Goal: Task Accomplishment & Management: Use online tool/utility

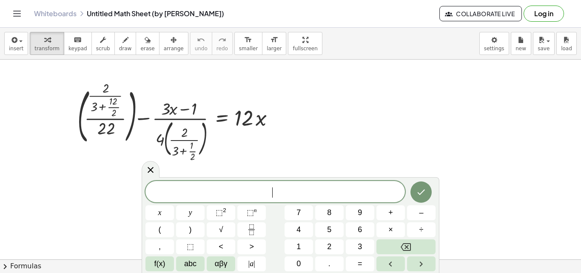
click at [18, 9] on icon "Toggle navigation" at bounding box center [17, 14] width 10 height 10
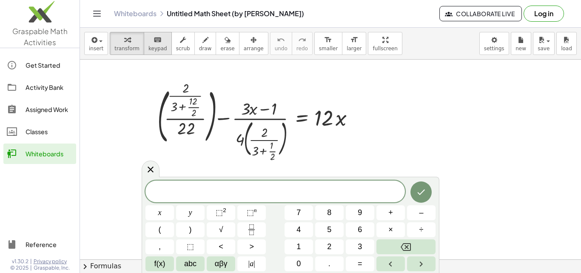
click at [162, 51] on button "keyboard keypad" at bounding box center [158, 43] width 28 height 23
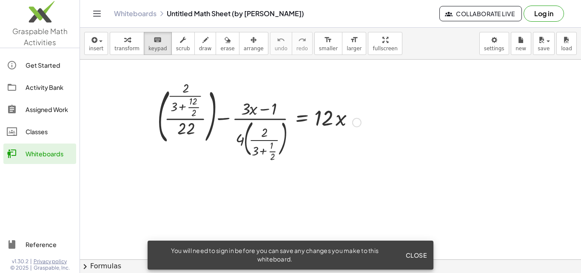
drag, startPoint x: 186, startPoint y: 74, endPoint x: 149, endPoint y: 107, distance: 49.1
click at [149, 107] on div "+ ( · · 2 · ( + 3 + · 12 · 2 ) · 22 ) − · ( + · 3 · x − 1 ) · 4 · ( · 2 · ( + 3…" at bounding box center [330, 259] width 501 height 399
drag, startPoint x: 191, startPoint y: 98, endPoint x: 161, endPoint y: 98, distance: 30.6
drag, startPoint x: 218, startPoint y: 81, endPoint x: 150, endPoint y: 142, distance: 91.3
click at [151, 143] on div "+ ( · · 2 · ( + 3 + · 12 · 2 ) · 22 ) − · ( + · 3 · x − 1 ) · 4 · ( · 2 · ( + 3…" at bounding box center [330, 259] width 501 height 399
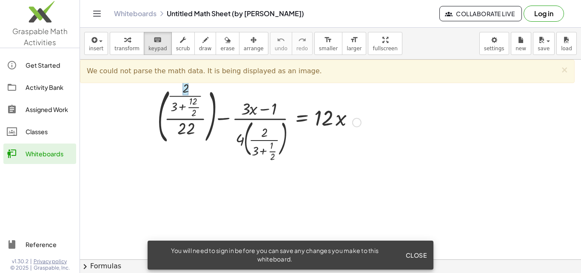
click at [183, 87] on div at bounding box center [186, 89] width 6 height 14
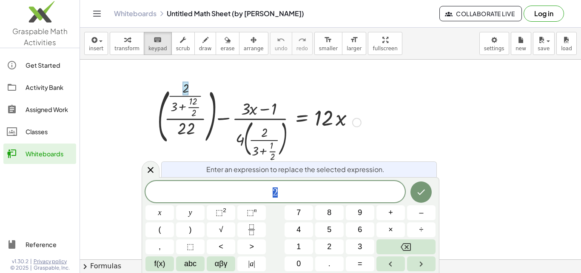
click at [183, 87] on div at bounding box center [186, 89] width 6 height 14
click at [187, 102] on div at bounding box center [259, 122] width 212 height 76
click at [178, 109] on div at bounding box center [259, 122] width 212 height 76
click at [177, 109] on div at bounding box center [259, 122] width 212 height 76
click at [176, 108] on div at bounding box center [259, 122] width 212 height 76
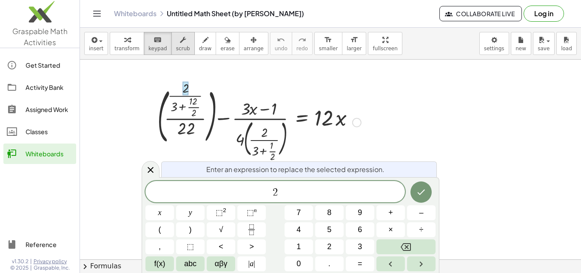
click at [176, 49] on span "scrub" at bounding box center [183, 49] width 14 height 6
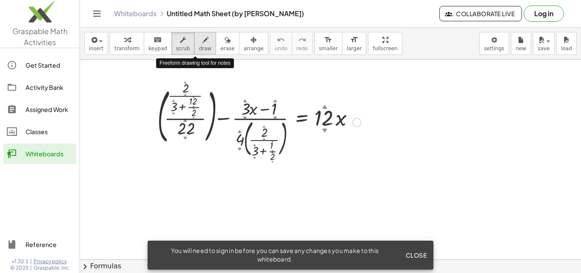
click at [203, 44] on icon "button" at bounding box center [206, 40] width 6 height 10
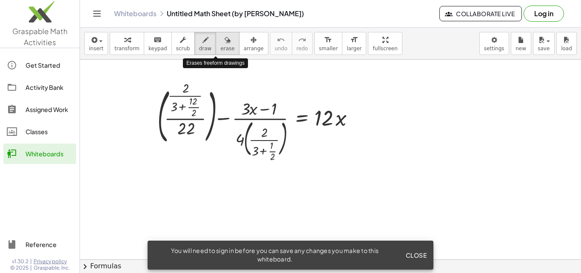
click at [220, 46] on span "erase" at bounding box center [227, 49] width 14 height 6
click at [199, 82] on div at bounding box center [330, 259] width 501 height 399
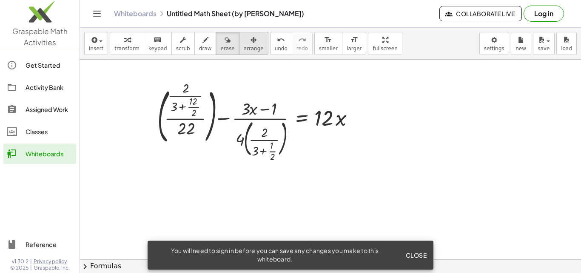
click at [244, 38] on div "button" at bounding box center [254, 39] width 20 height 10
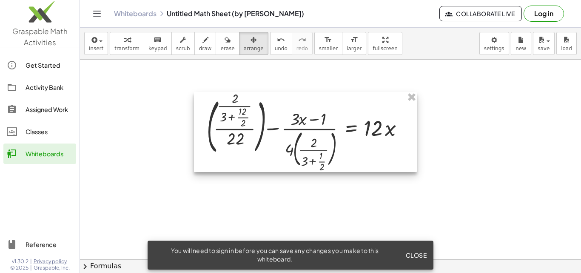
drag, startPoint x: 311, startPoint y: 86, endPoint x: 363, endPoint y: 96, distance: 53.7
click at [363, 96] on div at bounding box center [305, 132] width 223 height 80
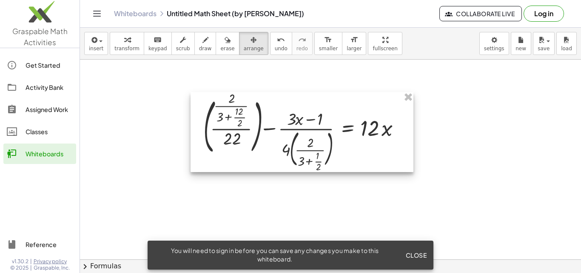
drag, startPoint x: 338, startPoint y: 97, endPoint x: 260, endPoint y: 86, distance: 79.1
click at [277, 94] on div at bounding box center [302, 132] width 223 height 80
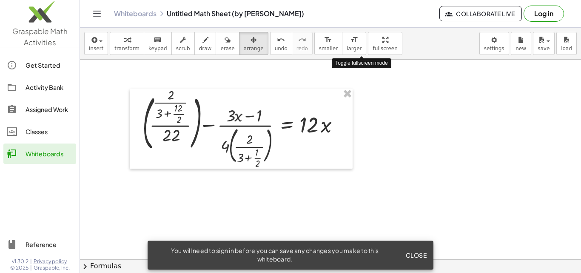
drag, startPoint x: 364, startPoint y: 50, endPoint x: 364, endPoint y: 87, distance: 37.0
click at [364, 87] on div "insert select one: Math Expression Function Text Youtube Video Graphing Geometr…" at bounding box center [330, 150] width 501 height 245
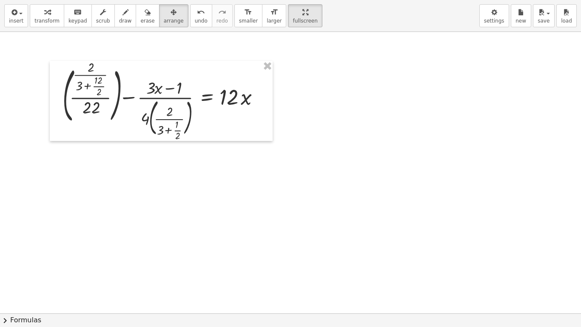
drag, startPoint x: 286, startPoint y: 15, endPoint x: 286, endPoint y: -22, distance: 37.0
click at [286, 0] on html "Graspable Math Activities Get Started Activity Bank Assigned Work Classes White…" at bounding box center [290, 163] width 581 height 327
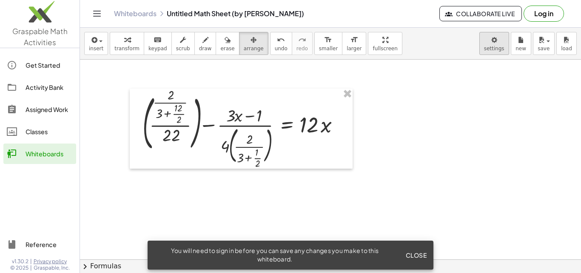
click at [501, 47] on body "Graspable Math Activities Get Started Activity Bank Assigned Work Classes White…" at bounding box center [290, 136] width 581 height 273
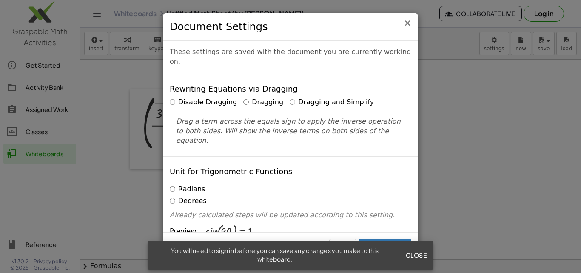
click at [408, 25] on span "×" at bounding box center [408, 23] width 8 height 10
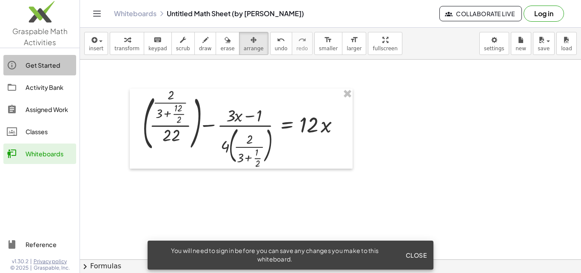
click at [30, 66] on div "Get Started" at bounding box center [49, 65] width 47 height 10
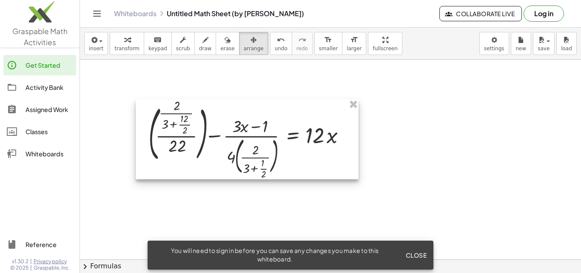
drag, startPoint x: 234, startPoint y: 92, endPoint x: 249, endPoint y: 91, distance: 15.0
click at [247, 99] on div at bounding box center [247, 139] width 223 height 80
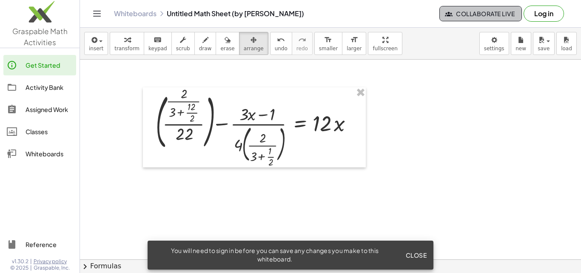
click at [470, 19] on button "Collaborate Live" at bounding box center [481, 13] width 83 height 15
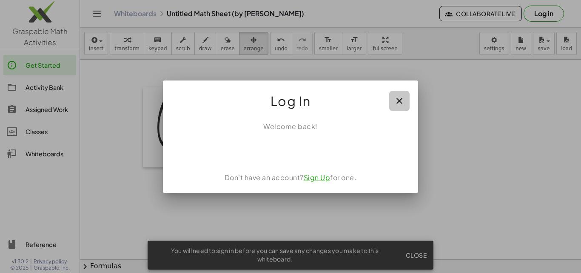
click at [399, 97] on icon "button" at bounding box center [399, 101] width 10 height 10
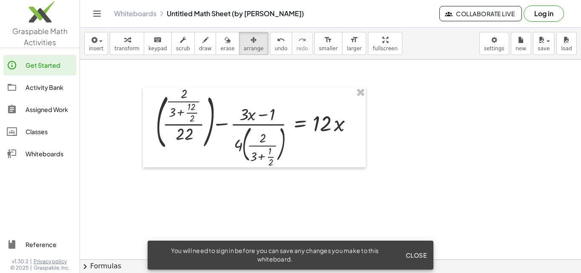
click at [137, 16] on link "Whiteboards" at bounding box center [135, 13] width 43 height 9
click at [98, 9] on icon "Toggle navigation" at bounding box center [97, 14] width 10 height 10
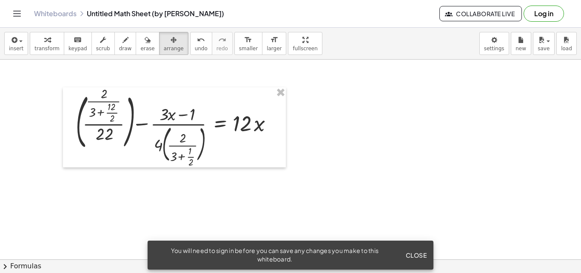
click at [11, 11] on button "Toggle navigation" at bounding box center [17, 14] width 14 height 14
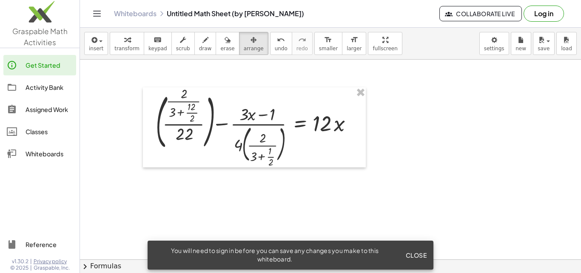
click at [37, 90] on div "Activity Bank" at bounding box center [49, 87] width 47 height 10
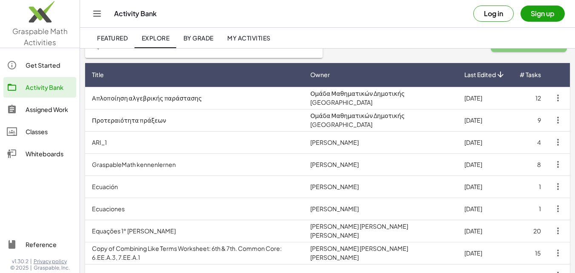
scroll to position [85, 0]
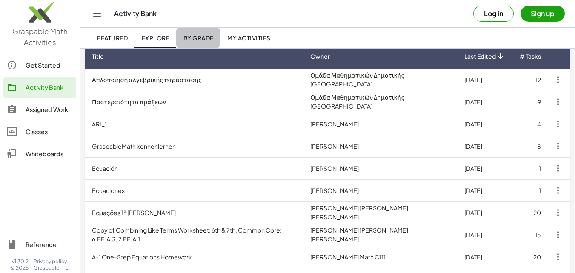
click at [182, 44] on link "By Grade" at bounding box center [198, 38] width 44 height 20
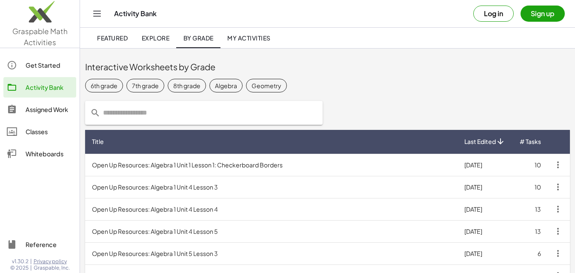
click at [250, 43] on link "My Activities" at bounding box center [248, 38] width 57 height 20
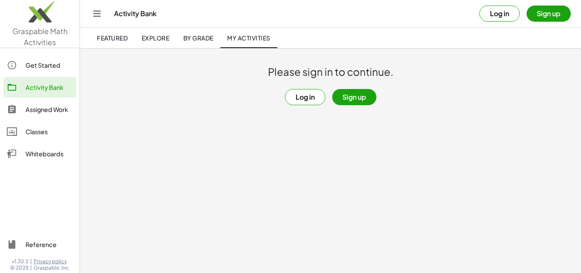
click at [38, 134] on div "Classes" at bounding box center [49, 131] width 47 height 10
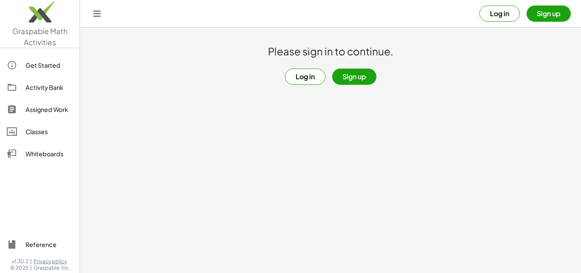
click at [46, 151] on div "Whiteboards" at bounding box center [49, 153] width 47 height 10
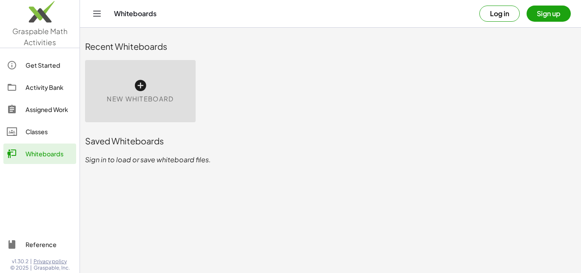
click at [167, 73] on div "New Whiteboard" at bounding box center [140, 91] width 111 height 62
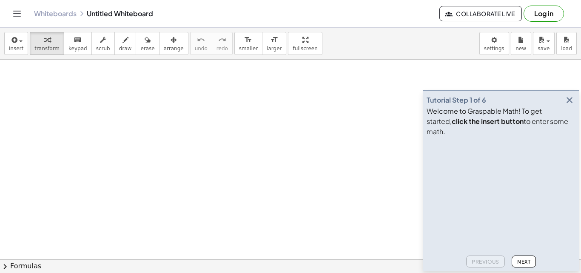
click at [529, 261] on span "Next" at bounding box center [523, 261] width 13 height 6
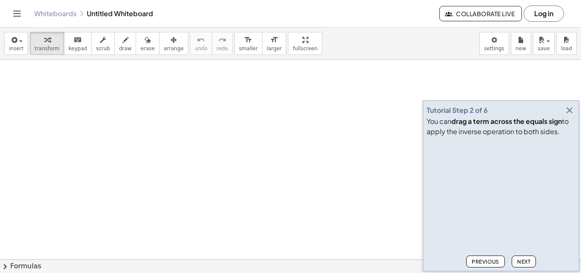
click at [528, 260] on span "Next" at bounding box center [523, 261] width 13 height 6
click at [501, 220] on div at bounding box center [501, 196] width 149 height 112
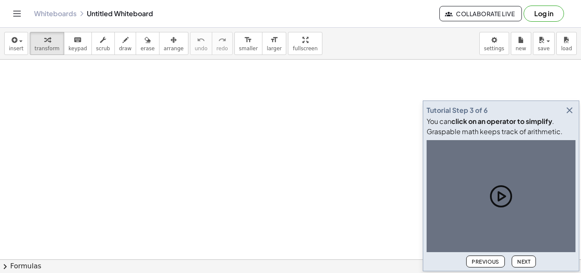
click at [498, 201] on icon at bounding box center [501, 196] width 27 height 27
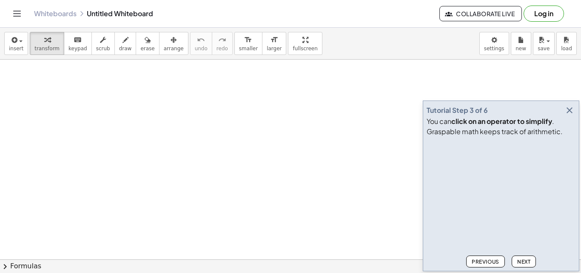
click at [478, 262] on span "Previous" at bounding box center [486, 261] width 28 height 6
click at [512, 259] on button "Next" at bounding box center [524, 261] width 24 height 12
click at [521, 262] on span "Next" at bounding box center [523, 261] width 13 height 6
click at [521, 261] on span "Next" at bounding box center [523, 261] width 13 height 6
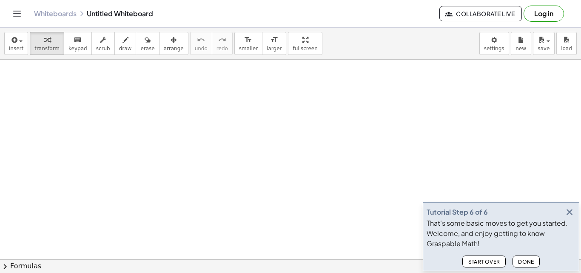
click at [522, 261] on span "Done" at bounding box center [526, 261] width 16 height 6
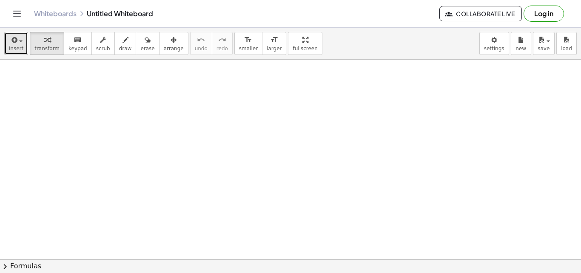
click at [23, 45] on button "insert" at bounding box center [16, 43] width 24 height 23
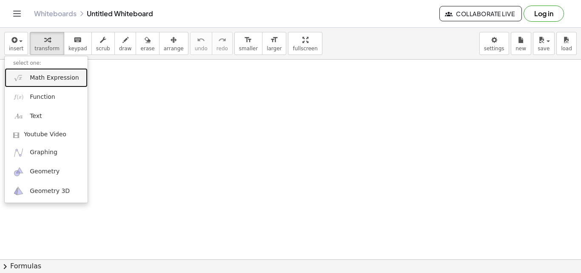
click at [66, 80] on span "Math Expression" at bounding box center [54, 78] width 49 height 9
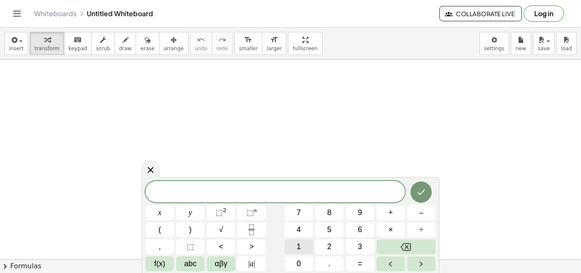
click at [306, 248] on button "1" at bounding box center [299, 246] width 29 height 15
click at [198, 231] on button ")" at bounding box center [190, 229] width 29 height 15
click at [328, 225] on span "5" at bounding box center [329, 229] width 4 height 11
click at [338, 214] on button "8" at bounding box center [329, 212] width 29 height 15
click at [267, 192] on span "( 1 )" at bounding box center [270, 191] width 16 height 12
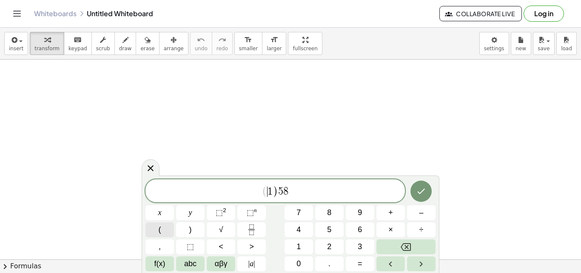
click at [164, 227] on button "(" at bounding box center [160, 229] width 29 height 15
click at [315, 189] on span "( 1 ) 5 8 ​" at bounding box center [276, 191] width 260 height 14
click at [223, 214] on span "⬚ 2" at bounding box center [221, 212] width 11 height 11
click at [254, 213] on sup "n" at bounding box center [255, 210] width 3 height 6
click at [260, 239] on button ">" at bounding box center [251, 246] width 29 height 15
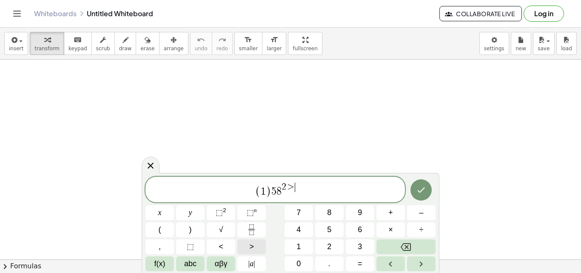
click at [260, 251] on button ">" at bounding box center [251, 246] width 29 height 15
click at [194, 243] on button "⬚" at bounding box center [190, 246] width 29 height 15
click at [171, 243] on button "," at bounding box center [160, 246] width 29 height 15
click at [172, 227] on button "(" at bounding box center [160, 229] width 29 height 15
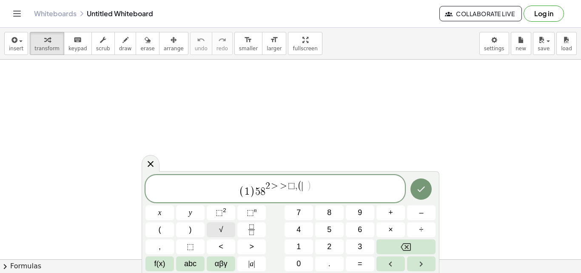
click at [213, 225] on button "√" at bounding box center [221, 229] width 29 height 15
click at [224, 213] on span "⬚ 2" at bounding box center [221, 212] width 11 height 11
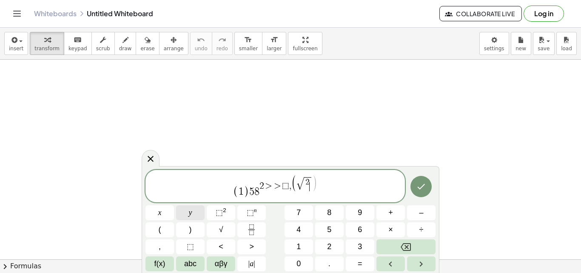
click at [186, 213] on button "y" at bounding box center [190, 212] width 29 height 15
click at [414, 187] on button "Done" at bounding box center [421, 186] width 21 height 21
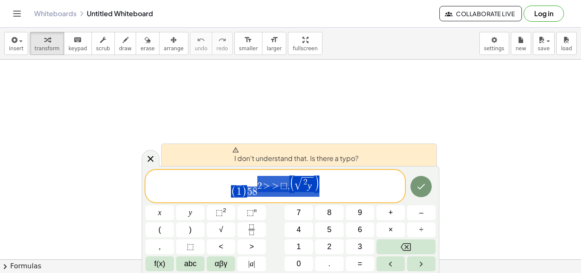
drag, startPoint x: 340, startPoint y: 190, endPoint x: 177, endPoint y: 191, distance: 162.5
click at [177, 191] on span "( 1 ) 5 8 2 > > ⬚ , ( √ 2 y )" at bounding box center [276, 186] width 260 height 23
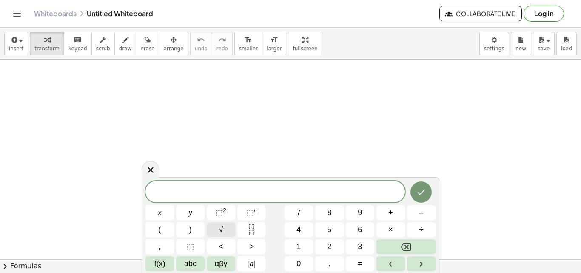
click at [220, 228] on span "√" at bounding box center [221, 229] width 4 height 11
click at [306, 226] on button "4" at bounding box center [299, 229] width 29 height 15
click at [392, 211] on span "+" at bounding box center [390, 212] width 5 height 11
click at [352, 214] on button "9" at bounding box center [360, 212] width 29 height 15
click at [416, 197] on button "Done" at bounding box center [421, 191] width 21 height 21
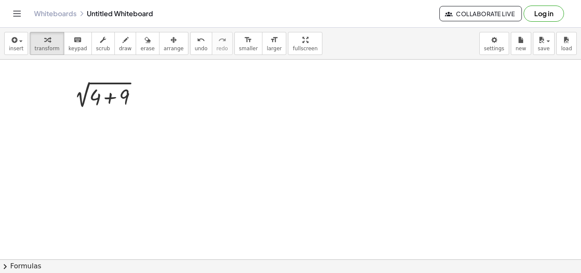
drag, startPoint x: 82, startPoint y: 76, endPoint x: 184, endPoint y: 145, distance: 123.5
click at [184, 145] on div at bounding box center [290, 259] width 581 height 399
click at [101, 90] on div at bounding box center [107, 96] width 83 height 29
drag, startPoint x: 142, startPoint y: 95, endPoint x: 254, endPoint y: 96, distance: 111.5
click at [254, 96] on div "2 √ ( + 4 + 9 )" at bounding box center [290, 259] width 581 height 399
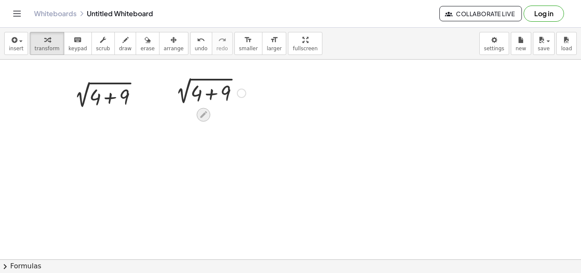
click at [202, 112] on icon at bounding box center [203, 114] width 9 height 9
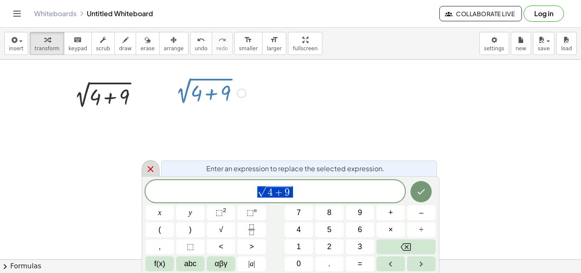
click at [150, 171] on icon at bounding box center [151, 169] width 10 height 10
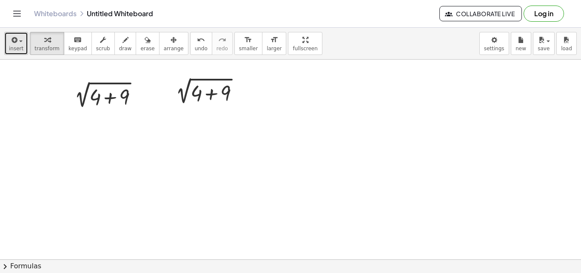
click at [18, 46] on span "insert" at bounding box center [16, 49] width 14 height 6
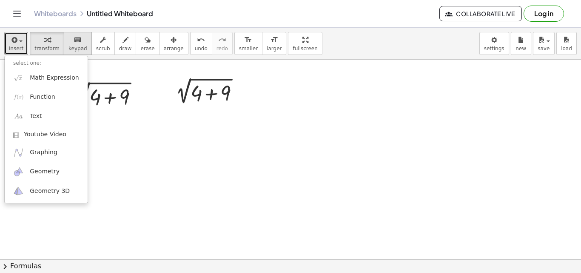
click at [74, 43] on icon "keyboard" at bounding box center [78, 40] width 8 height 10
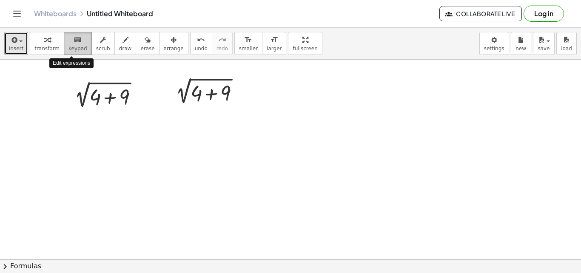
click at [74, 43] on icon "keyboard" at bounding box center [78, 40] width 8 height 10
click at [72, 46] on span "keypad" at bounding box center [77, 49] width 19 height 6
click at [52, 46] on span "transform" at bounding box center [46, 49] width 25 height 6
click at [72, 46] on span "keypad" at bounding box center [77, 49] width 19 height 6
click at [15, 46] on span "insert" at bounding box center [16, 49] width 14 height 6
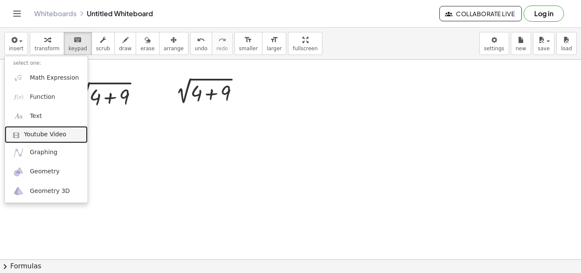
click at [47, 137] on span "Youtube Video" at bounding box center [45, 134] width 43 height 9
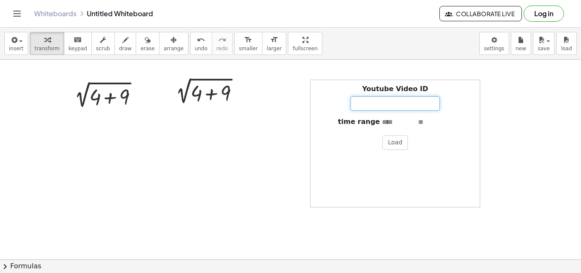
click at [401, 103] on input "Youtube Video ID" at bounding box center [395, 103] width 89 height 14
click at [401, 143] on button "Load" at bounding box center [395, 142] width 26 height 14
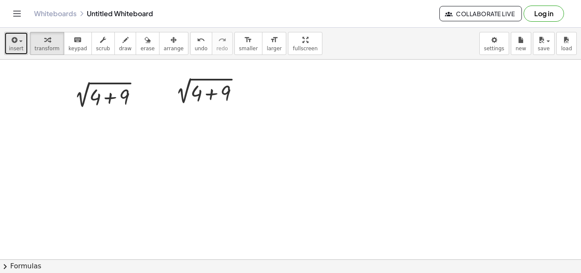
click at [16, 40] on icon "button" at bounding box center [14, 40] width 8 height 10
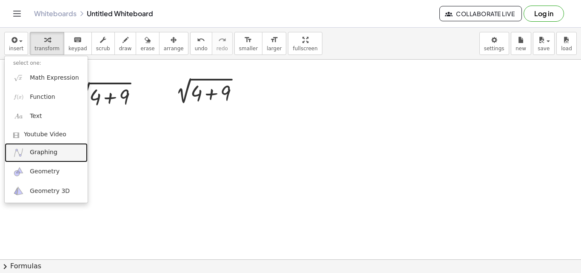
click at [52, 152] on span "Graphing" at bounding box center [44, 152] width 28 height 9
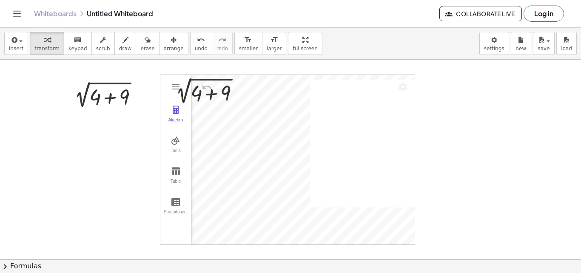
click at [392, 160] on div "2 √ ( + 4 + 9 ) 2 √ ( + 4 + 9 ) Algebra Tools Table Spreadsheet GeoGebra Graphi…" at bounding box center [290, 259] width 581 height 399
click at [324, 155] on div "2 √ ( + 4 + 9 ) 2 √ ( + 4 + 9 ) Algebra Tools Table Spreadsheet GeoGebra Graphi…" at bounding box center [290, 259] width 581 height 399
click at [178, 131] on button "Tools" at bounding box center [175, 144] width 31 height 31
click at [173, 87] on div at bounding box center [208, 92] width 83 height 29
drag, startPoint x: 165, startPoint y: 116, endPoint x: 158, endPoint y: 197, distance: 81.2
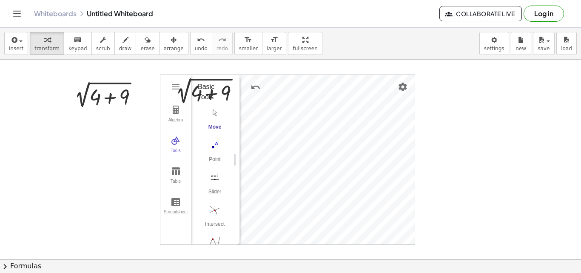
click at [158, 197] on div "2 √ ( + 4 + 9 ) 2 √ ( + 4 + 9 ) Algebra Tools Table Spreadsheet GeoGebra Graphi…" at bounding box center [290, 259] width 581 height 399
drag, startPoint x: 163, startPoint y: 166, endPoint x: 208, endPoint y: 120, distance: 64.1
click at [182, 165] on button "Table" at bounding box center [175, 175] width 31 height 31
click at [204, 86] on div at bounding box center [208, 92] width 83 height 29
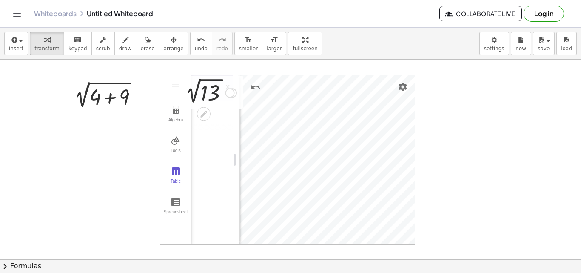
click at [220, 84] on div at bounding box center [209, 92] width 64 height 29
click at [223, 90] on div at bounding box center [211, 91] width 78 height 28
click at [201, 93] on div at bounding box center [211, 91] width 78 height 28
click at [188, 93] on div at bounding box center [211, 91] width 78 height 28
drag, startPoint x: 219, startPoint y: 93, endPoint x: 171, endPoint y: 93, distance: 48.1
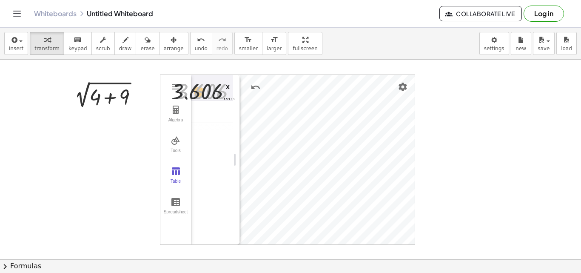
click at [171, 93] on div "2 √ ( + 4 + 9 ) 2 √ 13 3.606 … 3.606 …" at bounding box center [207, 91] width 89 height 32
drag, startPoint x: 145, startPoint y: 103, endPoint x: 39, endPoint y: 150, distance: 116.2
click at [40, 150] on div "2 √ ( + 4 + 9 ) 2 √ ( + 4 + 9 ) 2 √ 13 3.606 … Algebra Tools Table Spreadsheet …" at bounding box center [290, 259] width 581 height 399
drag, startPoint x: 211, startPoint y: 89, endPoint x: 0, endPoint y: 196, distance: 235.9
click at [0, 196] on div "2 √ ( + 4 + 9 ) 2 √ ( + 4 + 9 ) 2 √ 13 3.606 … 3.606 … Algebra Tools Table Spre…" at bounding box center [290, 259] width 581 height 399
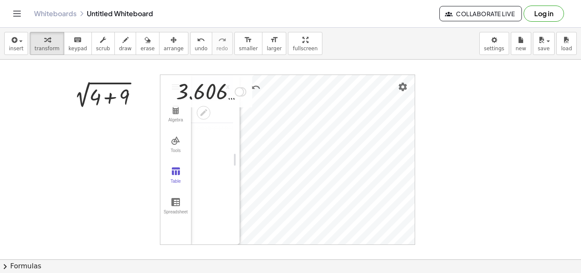
click at [216, 89] on div at bounding box center [211, 91] width 78 height 28
click at [214, 90] on div at bounding box center [211, 91] width 78 height 28
drag, startPoint x: 230, startPoint y: 87, endPoint x: 212, endPoint y: 95, distance: 19.2
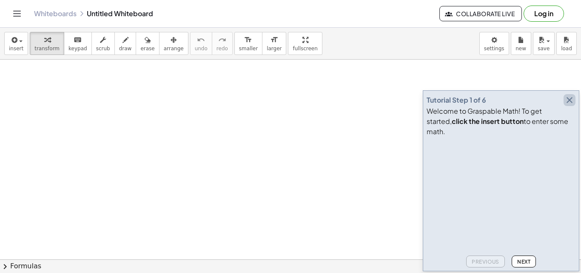
click at [567, 105] on icon "button" at bounding box center [570, 100] width 10 height 10
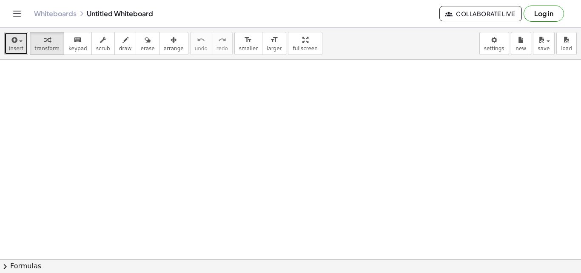
click at [12, 46] on span "insert" at bounding box center [16, 49] width 14 height 6
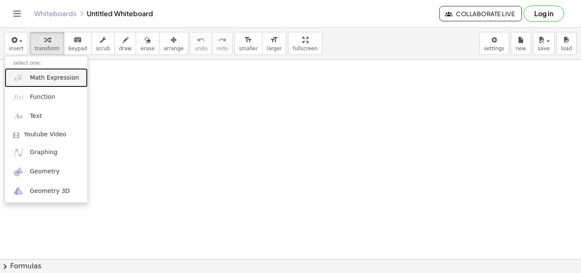
click at [30, 75] on span "Math Expression" at bounding box center [54, 78] width 49 height 9
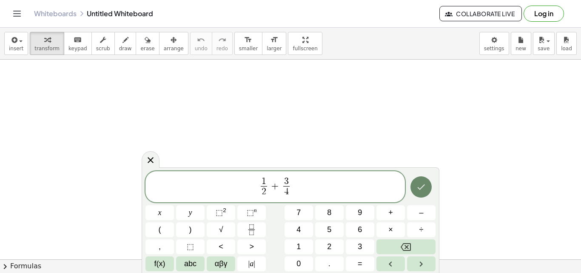
click at [420, 186] on icon "Done" at bounding box center [421, 187] width 10 height 10
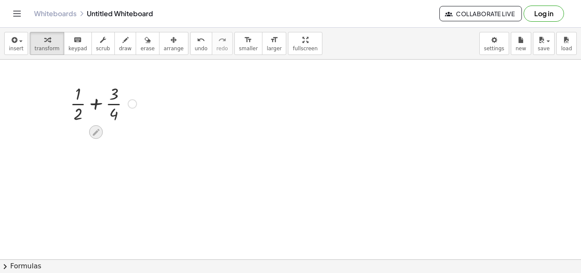
click at [93, 129] on icon at bounding box center [95, 132] width 9 height 9
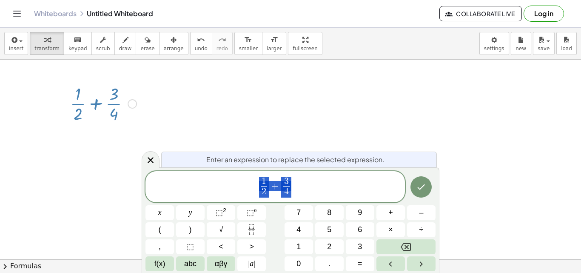
click at [95, 105] on div at bounding box center [103, 103] width 75 height 43
click at [112, 99] on div at bounding box center [103, 103] width 75 height 43
click at [81, 100] on div at bounding box center [103, 103] width 75 height 43
click at [78, 111] on div at bounding box center [103, 103] width 75 height 43
click at [155, 160] on icon at bounding box center [151, 160] width 10 height 10
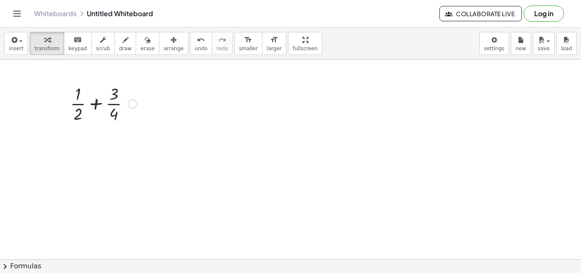
click at [94, 104] on div at bounding box center [103, 103] width 75 height 43
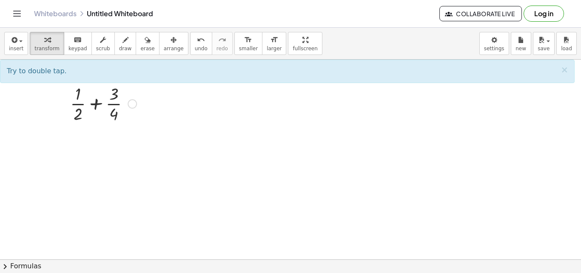
click at [97, 108] on div at bounding box center [103, 103] width 75 height 43
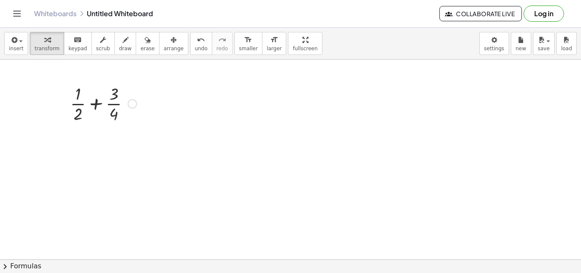
click at [97, 108] on div at bounding box center [103, 103] width 75 height 43
click at [74, 139] on div at bounding box center [104, 145] width 100 height 43
click at [71, 136] on div at bounding box center [104, 145] width 100 height 43
click at [97, 147] on div at bounding box center [104, 145] width 100 height 43
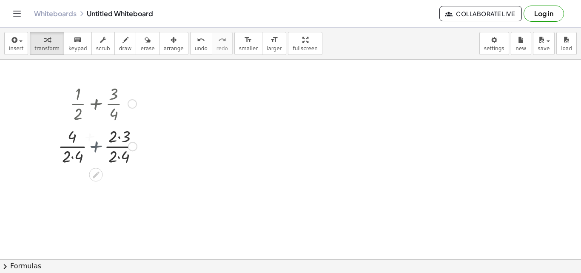
click at [97, 147] on div at bounding box center [104, 145] width 76 height 43
click at [93, 180] on div at bounding box center [104, 188] width 100 height 43
click at [90, 180] on div at bounding box center [104, 188] width 100 height 43
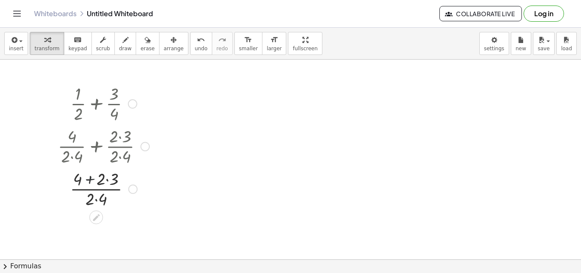
click at [90, 180] on div at bounding box center [104, 188] width 100 height 43
click at [104, 179] on div at bounding box center [104, 188] width 100 height 43
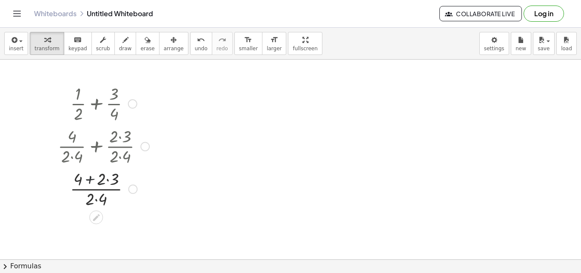
click at [104, 179] on div at bounding box center [104, 188] width 100 height 43
click at [78, 179] on div at bounding box center [104, 188] width 100 height 43
click at [94, 192] on div at bounding box center [104, 188] width 100 height 43
click at [95, 194] on div at bounding box center [104, 188] width 100 height 43
click at [94, 214] on icon at bounding box center [96, 217] width 9 height 9
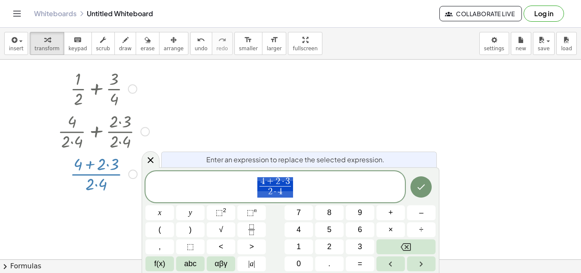
scroll to position [16, 0]
click at [154, 159] on icon at bounding box center [151, 160] width 10 height 10
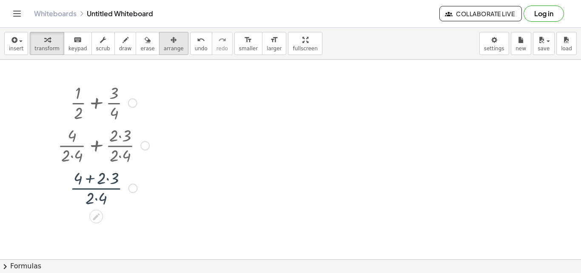
scroll to position [0, 0]
click at [21, 46] on span "insert" at bounding box center [16, 49] width 14 height 6
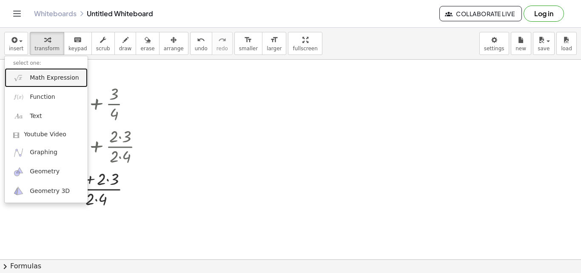
click at [27, 77] on link "Math Expression" at bounding box center [46, 77] width 83 height 19
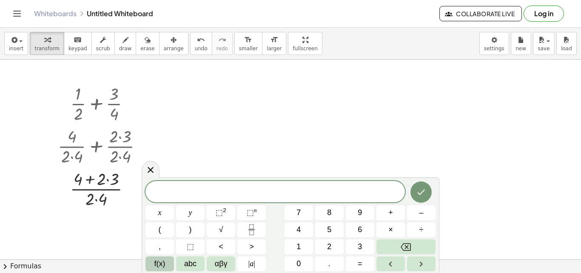
click at [166, 263] on button "f(x)" at bounding box center [160, 263] width 29 height 15
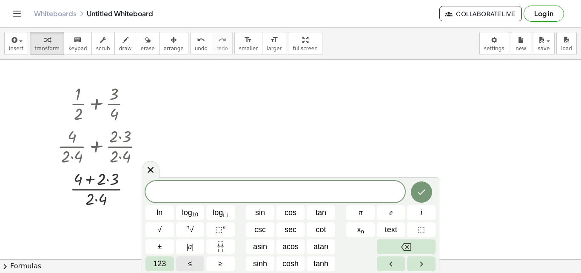
click at [166, 263] on span "123" at bounding box center [159, 263] width 13 height 11
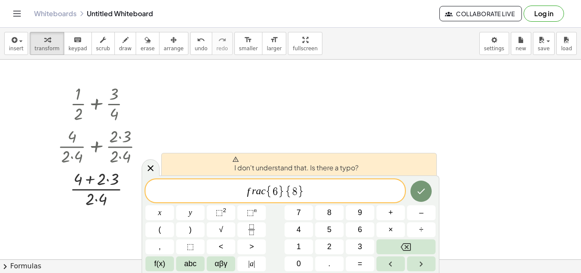
click at [248, 192] on var "f" at bounding box center [248, 191] width 3 height 11
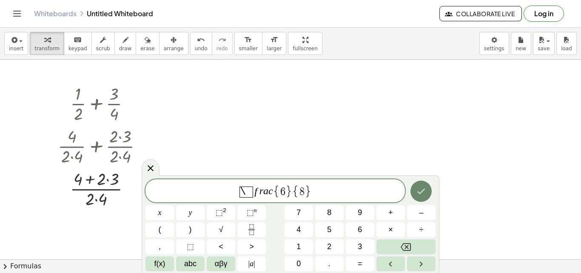
click at [425, 193] on icon "Done" at bounding box center [421, 191] width 10 height 10
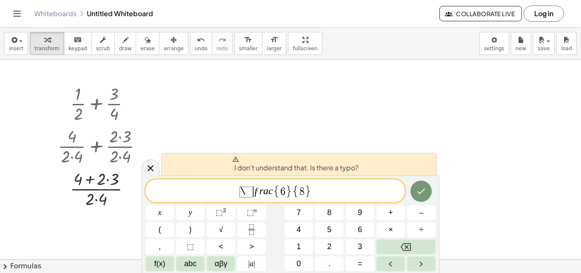
click at [317, 194] on span "\ ​ f r a c { 6 } { 8 }" at bounding box center [276, 191] width 260 height 14
click at [253, 191] on span "\ ​ f r a c { 6 } { 8 }" at bounding box center [276, 191] width 260 height 14
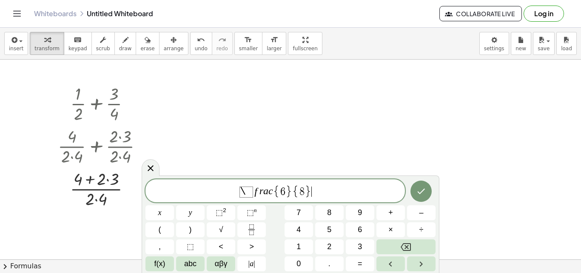
click at [330, 193] on span "\ f r a c { 6 } { 8 } ​" at bounding box center [276, 191] width 260 height 14
click at [293, 183] on div "\ f r a c { 6 } { 8 } ​" at bounding box center [276, 190] width 260 height 23
click at [294, 184] on div "\ f r a c { 6 } ​ { 8 }" at bounding box center [276, 190] width 260 height 23
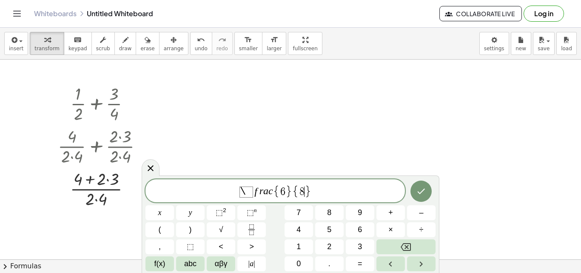
click at [303, 194] on span "8" at bounding box center [302, 191] width 5 height 10
click at [320, 191] on span "\ f r a c { 6 } { 8 ​ }" at bounding box center [276, 191] width 260 height 14
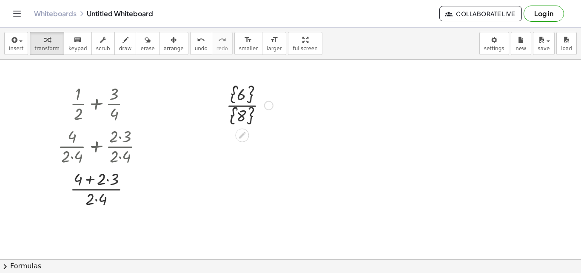
drag, startPoint x: 293, startPoint y: 78, endPoint x: 209, endPoint y: 172, distance: 126.0
drag, startPoint x: 232, startPoint y: 95, endPoint x: 275, endPoint y: 135, distance: 58.4
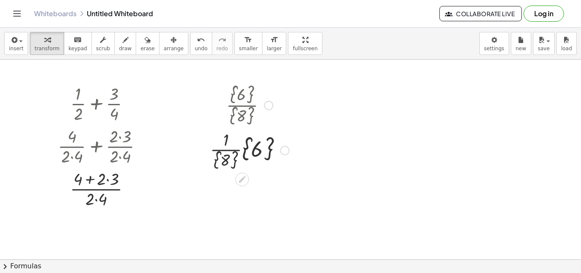
drag, startPoint x: 241, startPoint y: 115, endPoint x: 146, endPoint y: 115, distance: 94.5
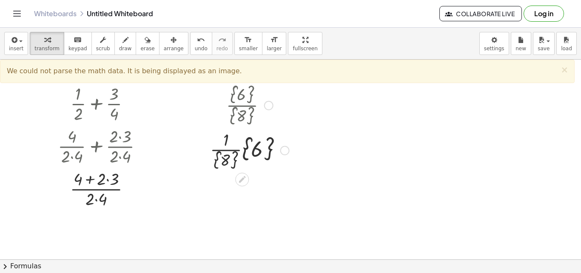
click at [251, 158] on div at bounding box center [250, 150] width 88 height 44
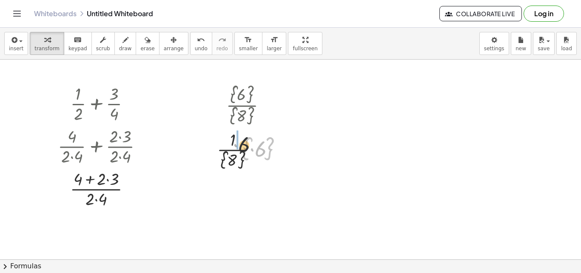
drag, startPoint x: 253, startPoint y: 149, endPoint x: 228, endPoint y: 143, distance: 26.2
click at [228, 143] on div at bounding box center [250, 150] width 72 height 44
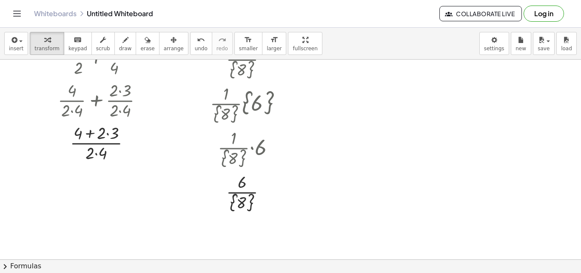
scroll to position [43, 0]
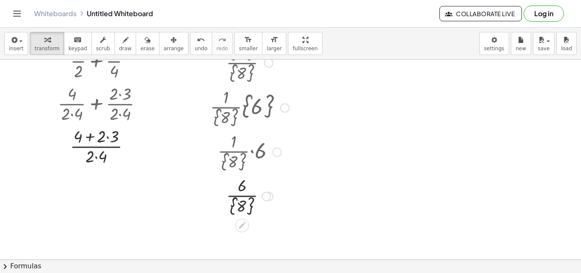
click at [242, 204] on div at bounding box center [250, 195] width 88 height 44
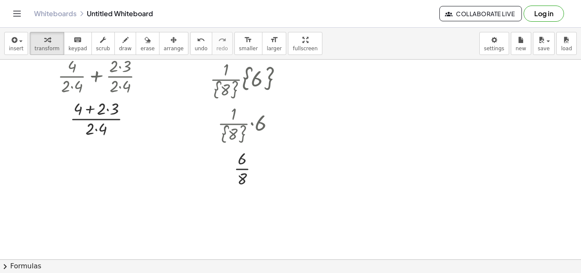
scroll to position [85, 0]
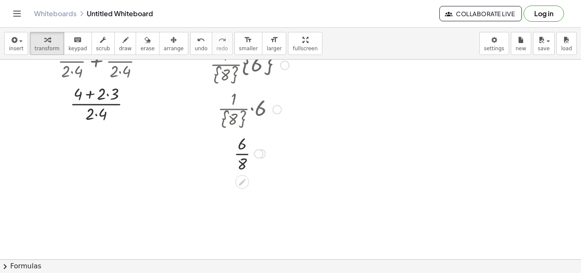
click at [243, 164] on div at bounding box center [250, 152] width 88 height 43
click at [245, 204] on div at bounding box center [250, 195] width 88 height 43
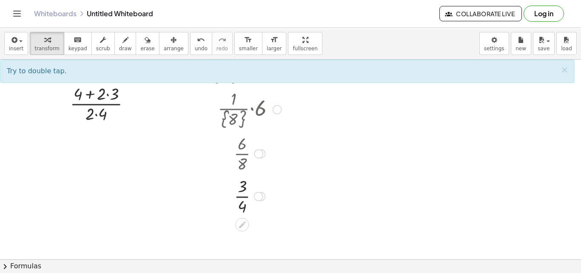
click at [243, 190] on div at bounding box center [250, 195] width 88 height 43
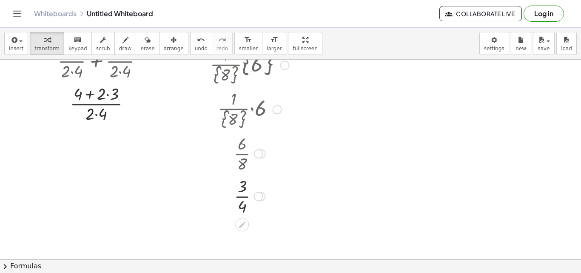
drag, startPoint x: 259, startPoint y: 197, endPoint x: 281, endPoint y: 196, distance: 22.1
click at [242, 196] on div "· 3 · 4" at bounding box center [242, 196] width 0 height 0
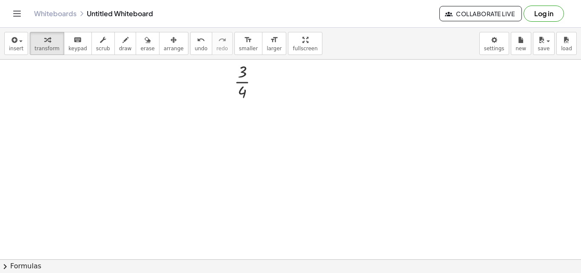
scroll to position [0, 0]
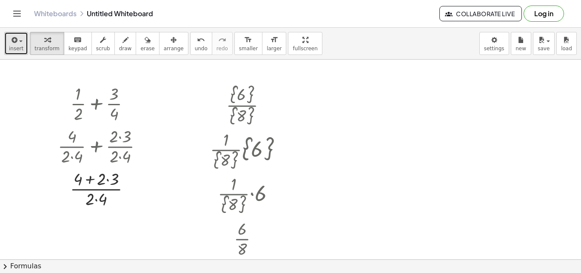
click at [17, 43] on span "button" at bounding box center [18, 41] width 2 height 6
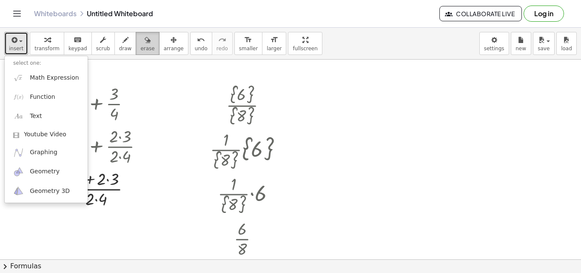
click at [140, 48] on span "erase" at bounding box center [147, 49] width 14 height 6
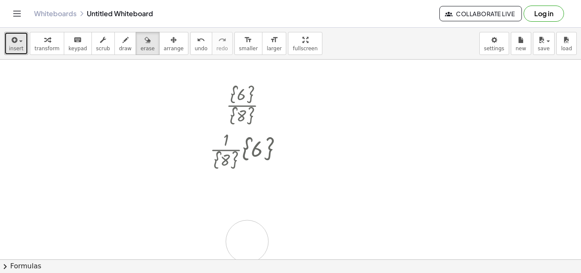
drag, startPoint x: 94, startPoint y: 103, endPoint x: 248, endPoint y: 214, distance: 190.1
click at [248, 215] on div at bounding box center [290, 259] width 581 height 399
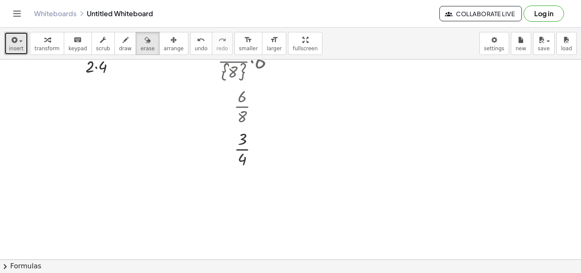
scroll to position [29, 0]
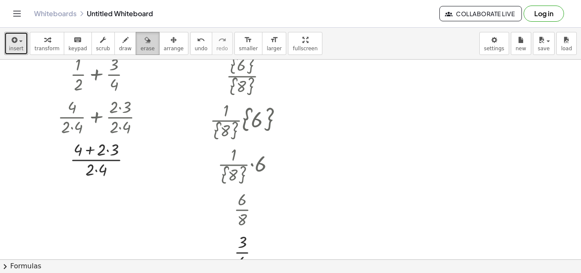
click at [140, 50] on span "erase" at bounding box center [147, 49] width 14 height 6
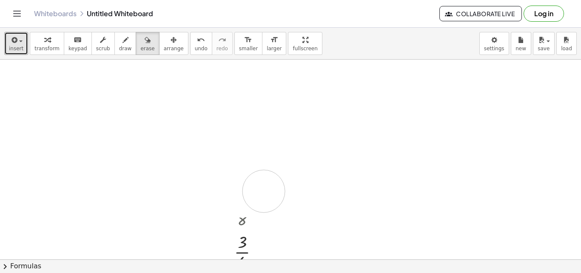
drag, startPoint x: 76, startPoint y: 79, endPoint x: 264, endPoint y: 191, distance: 219.0
click at [264, 191] on div at bounding box center [290, 229] width 581 height 399
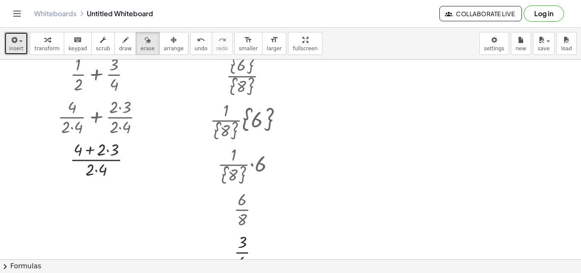
scroll to position [0, 0]
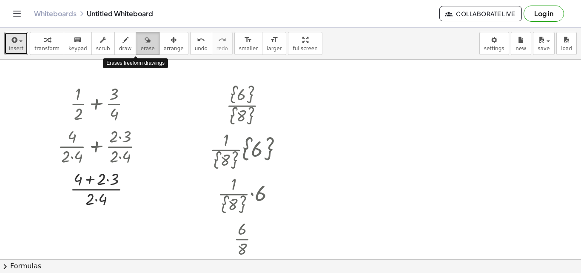
click at [140, 43] on div "button" at bounding box center [147, 39] width 14 height 10
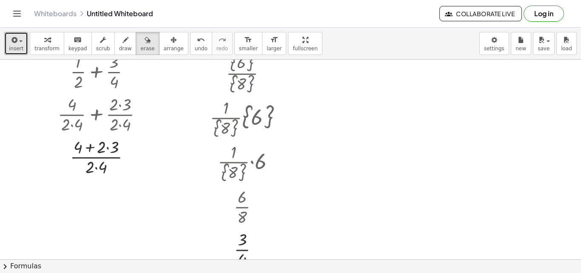
scroll to position [128, 0]
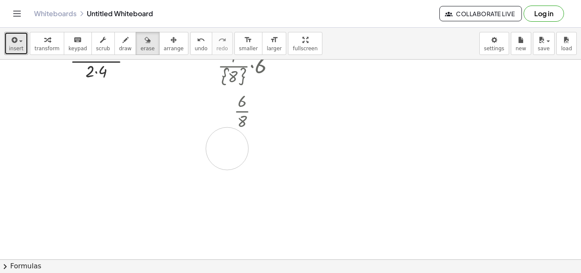
drag, startPoint x: 234, startPoint y: 149, endPoint x: 251, endPoint y: 148, distance: 16.6
click at [248, 149] on div at bounding box center [290, 131] width 581 height 399
drag, startPoint x: 46, startPoint y: 66, endPoint x: 103, endPoint y: 75, distance: 57.8
click at [71, 66] on div at bounding box center [290, 131] width 581 height 399
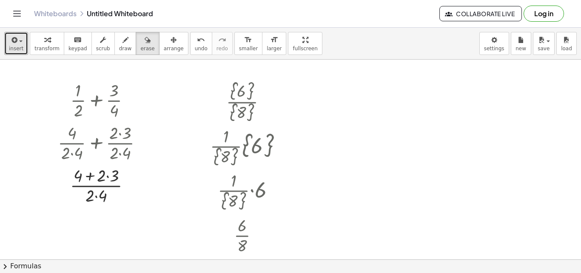
scroll to position [0, 0]
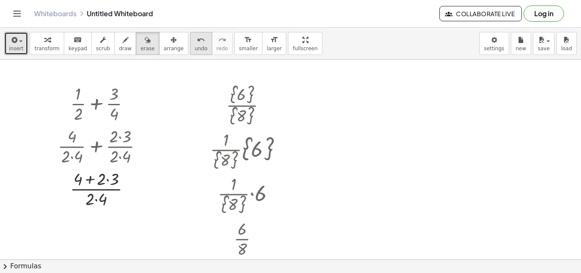
click at [195, 46] on span "undo" at bounding box center [201, 49] width 13 height 6
click at [235, 104] on div at bounding box center [290, 259] width 581 height 399
click at [190, 38] on button "undo undo" at bounding box center [201, 43] width 22 height 23
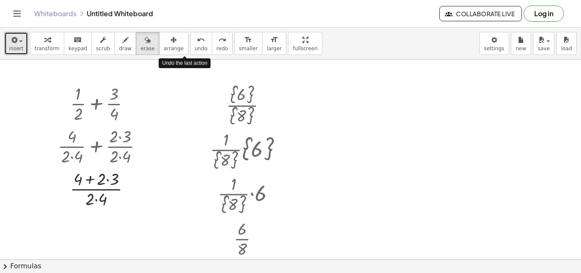
click at [240, 188] on div at bounding box center [290, 259] width 581 height 399
click at [240, 234] on div at bounding box center [290, 259] width 581 height 399
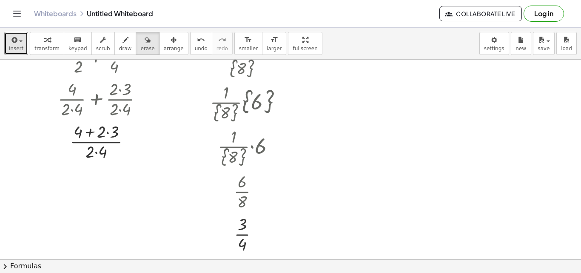
scroll to position [85, 0]
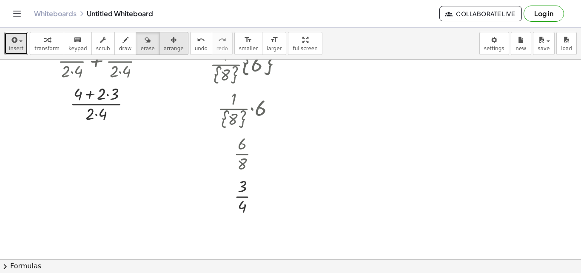
click at [164, 46] on span "arrange" at bounding box center [174, 49] width 20 height 6
click at [195, 46] on span "undo" at bounding box center [201, 49] width 13 height 6
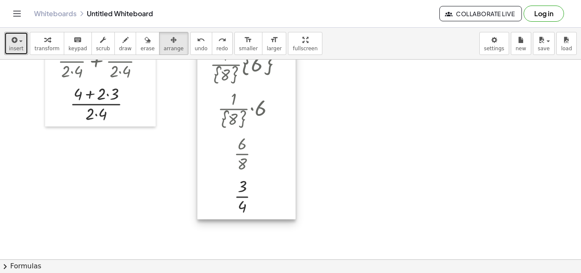
click at [240, 202] on div at bounding box center [246, 106] width 98 height 225
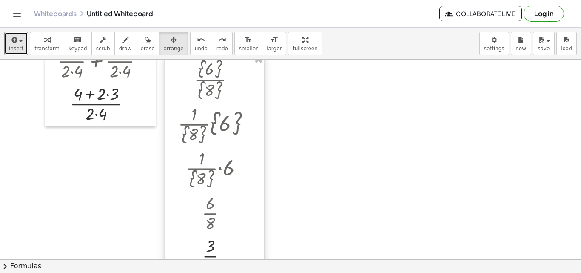
drag, startPoint x: 241, startPoint y: 199, endPoint x: 211, endPoint y: 240, distance: 50.5
click at [208, 253] on div at bounding box center [215, 166] width 98 height 225
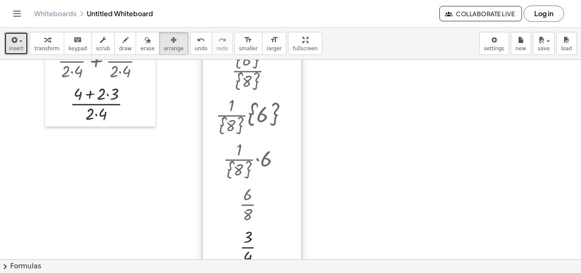
drag, startPoint x: 213, startPoint y: 153, endPoint x: 251, endPoint y: 126, distance: 46.0
click at [251, 128] on div at bounding box center [252, 157] width 98 height 225
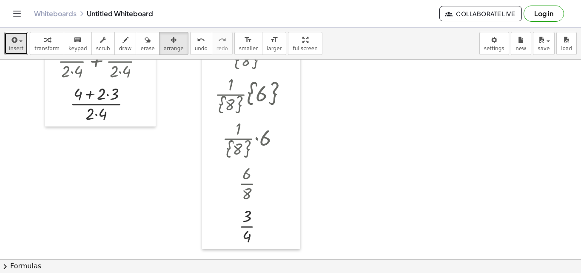
click at [337, 111] on div at bounding box center [290, 173] width 581 height 399
click at [183, 102] on div at bounding box center [290, 173] width 581 height 399
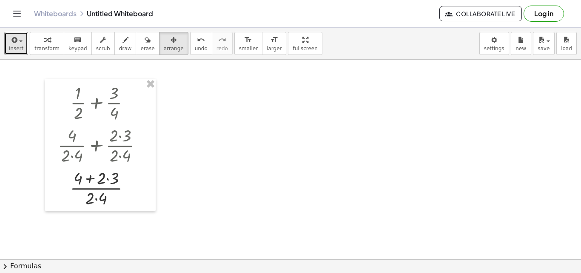
scroll to position [0, 0]
click at [197, 38] on icon "undo" at bounding box center [201, 40] width 8 height 10
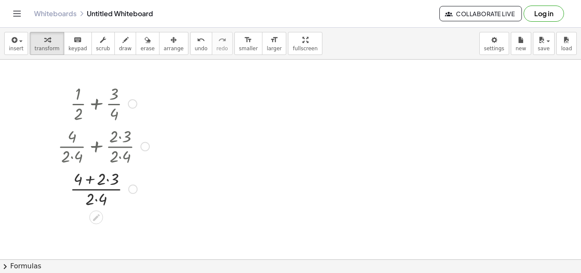
click at [117, 107] on div at bounding box center [104, 103] width 100 height 43
drag, startPoint x: 98, startPoint y: 132, endPoint x: 97, endPoint y: 144, distance: 12.4
click at [98, 134] on div at bounding box center [104, 145] width 100 height 43
drag, startPoint x: 157, startPoint y: 81, endPoint x: 75, endPoint y: 196, distance: 141.2
click at [62, 208] on div "+ · 1 · 2 + · 3 · 4 + · 4 · 2 · 4 + · 2 · 3 · 2 · 4 · 3 4 · 2 · 4 · 2 · ( + + )" at bounding box center [290, 259] width 581 height 399
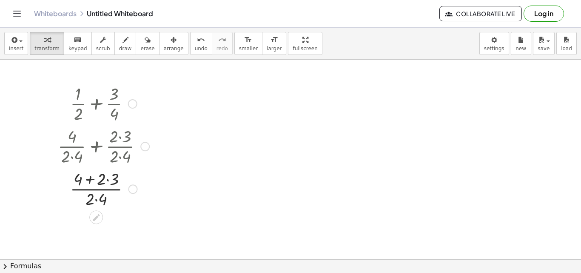
click at [117, 136] on div at bounding box center [104, 145] width 100 height 43
click at [171, 41] on icon "button" at bounding box center [174, 40] width 6 height 10
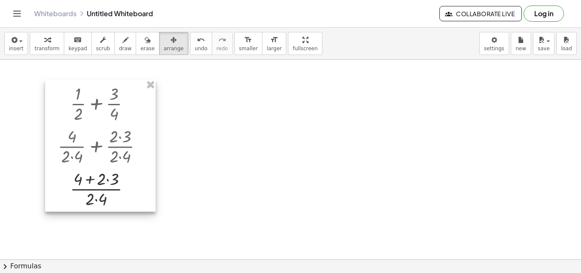
click at [91, 118] on div at bounding box center [100, 146] width 111 height 132
click at [190, 45] on button "undo undo" at bounding box center [201, 43] width 22 height 23
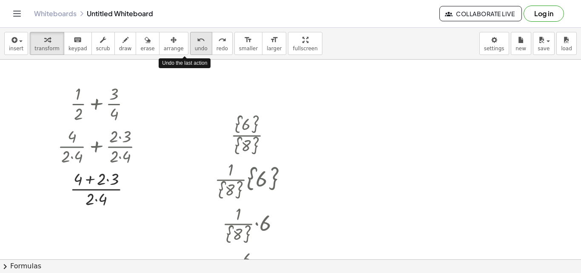
click at [195, 46] on span "undo" at bounding box center [201, 49] width 13 height 6
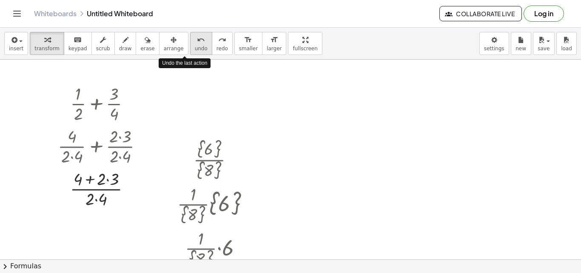
click at [195, 46] on span "undo" at bounding box center [201, 49] width 13 height 6
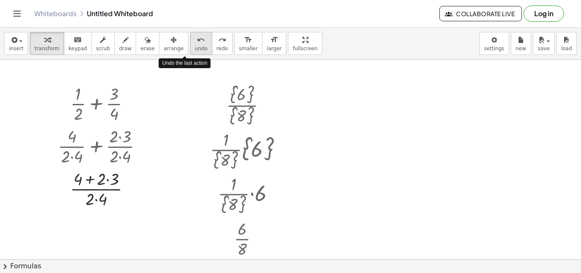
click at [195, 46] on span "undo" at bounding box center [201, 49] width 13 height 6
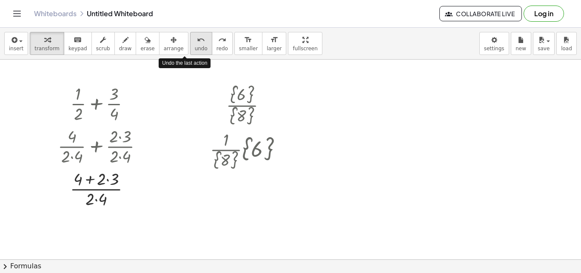
click at [195, 46] on span "undo" at bounding box center [201, 49] width 13 height 6
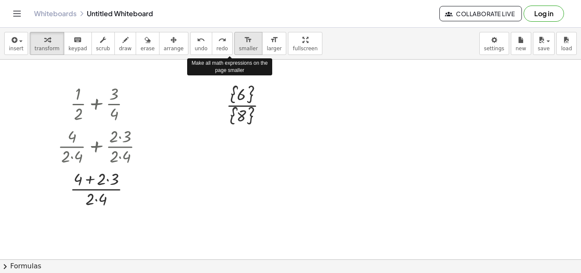
click at [239, 51] on span "smaller" at bounding box center [248, 49] width 19 height 6
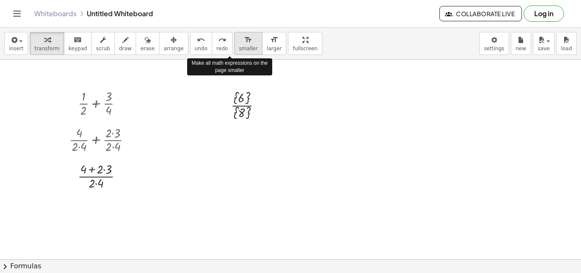
click at [239, 51] on span "smaller" at bounding box center [248, 49] width 19 height 6
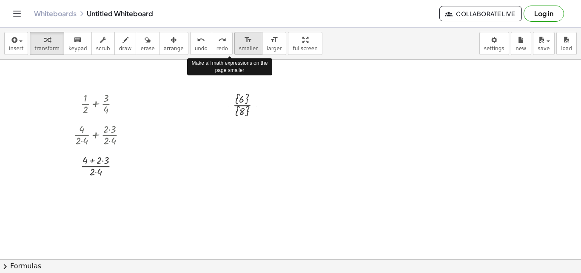
click at [239, 51] on span "smaller" at bounding box center [248, 49] width 19 height 6
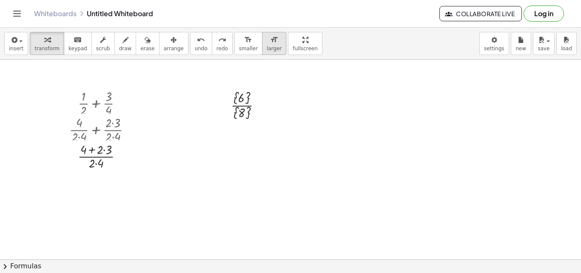
click at [267, 49] on span "larger" at bounding box center [274, 49] width 15 height 6
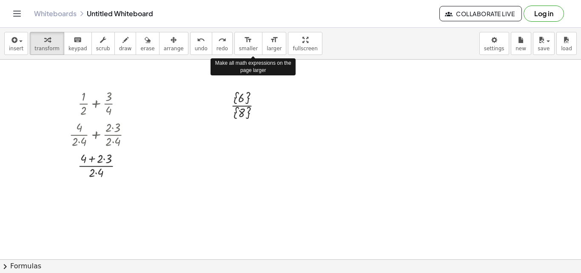
drag, startPoint x: 284, startPoint y: 48, endPoint x: 284, endPoint y: 85, distance: 37.0
click at [284, 85] on div "insert select one: Math Expression Function Text Youtube Video Graphing Geometr…" at bounding box center [290, 150] width 581 height 245
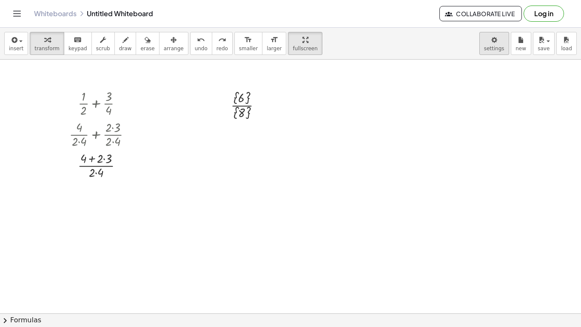
click at [486, 32] on button "settings" at bounding box center [494, 43] width 30 height 23
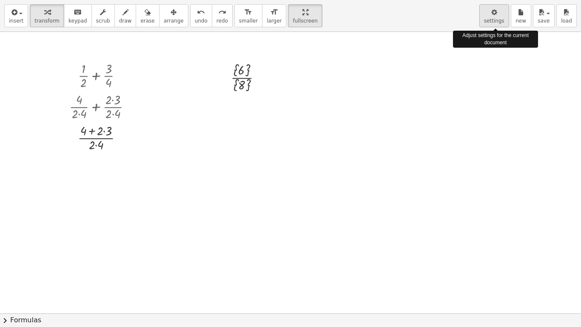
click at [496, 12] on icon "button" at bounding box center [494, 12] width 6 height 10
click at [493, 21] on span "settings" at bounding box center [494, 21] width 20 height 6
click at [493, 6] on button "settings" at bounding box center [494, 15] width 30 height 23
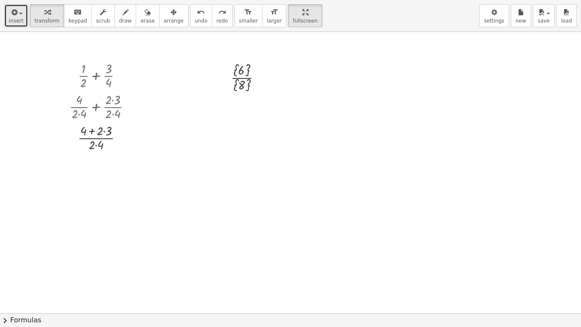
click at [9, 23] on span "insert" at bounding box center [16, 21] width 14 height 6
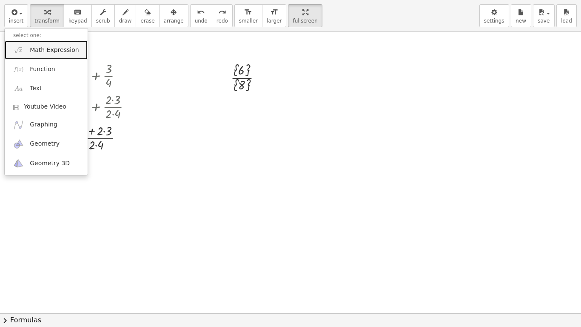
click at [52, 55] on link "Math Expression" at bounding box center [46, 49] width 83 height 19
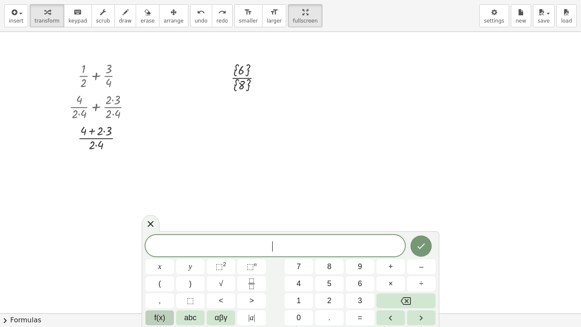
click at [160, 272] on span "f(x)" at bounding box center [159, 317] width 11 height 11
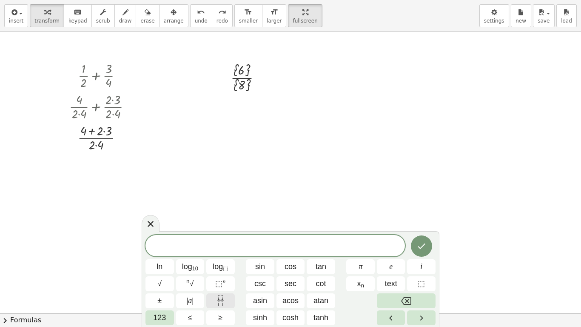
click at [231, 272] on button "Fraction" at bounding box center [220, 300] width 29 height 15
click at [158, 223] on div at bounding box center [151, 223] width 18 height 17
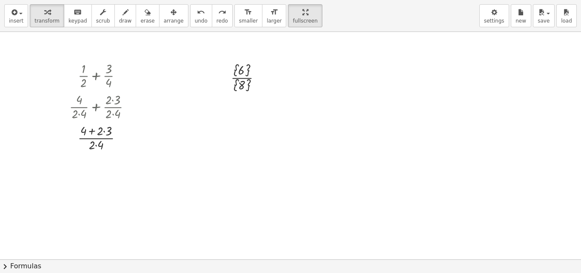
scroll to position [808, 0]
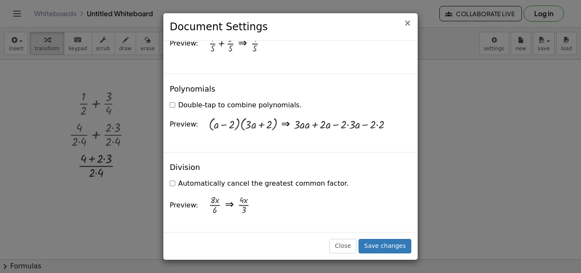
click at [408, 23] on div "× Document Settings" at bounding box center [290, 27] width 254 height 28
